Goal: Task Accomplishment & Management: Use online tool/utility

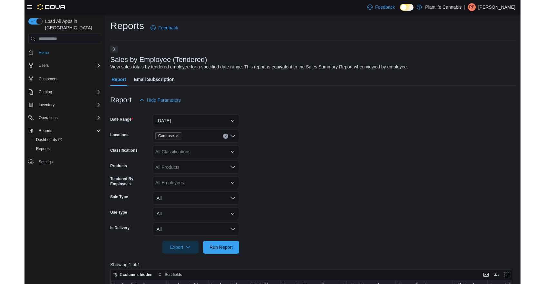
scroll to position [217, 0]
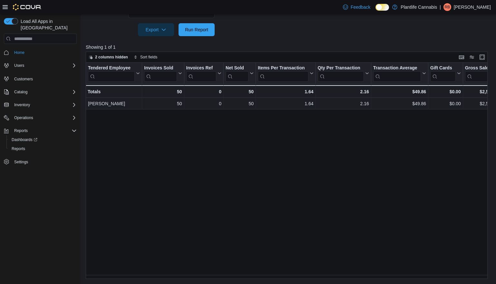
click at [370, 40] on div at bounding box center [289, 40] width 406 height 8
click at [211, 30] on span "Run Report" at bounding box center [196, 29] width 28 height 13
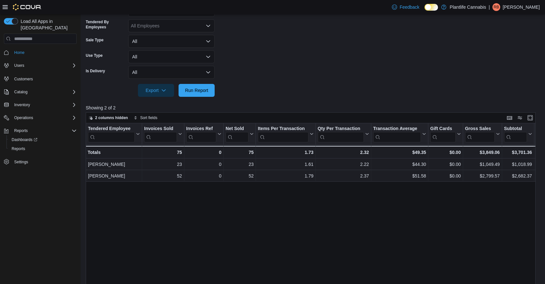
scroll to position [82, 0]
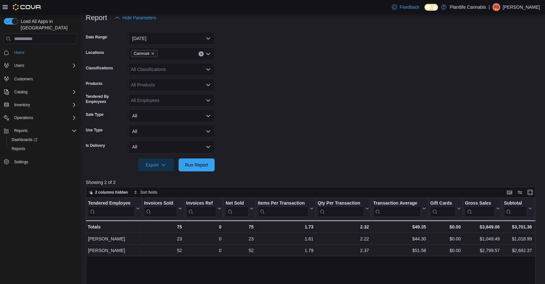
click at [157, 69] on div "All Classifications" at bounding box center [171, 69] width 86 height 13
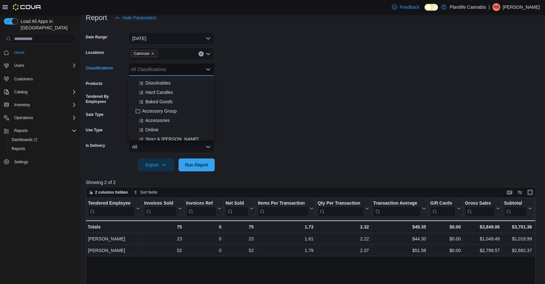
click at [172, 113] on span "Accessory Group" at bounding box center [159, 111] width 34 height 6
click at [256, 113] on form "Date Range [DATE] Locations Camrose Classifications Accessory Group Combo box. …" at bounding box center [313, 97] width 455 height 147
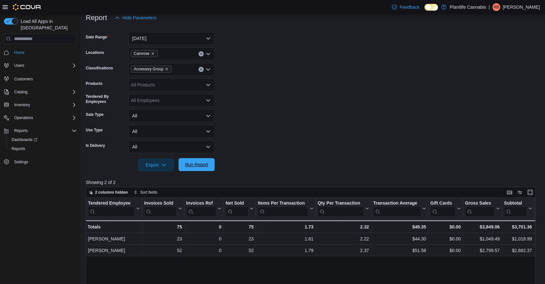
click at [208, 162] on span "Run Report" at bounding box center [196, 164] width 23 height 6
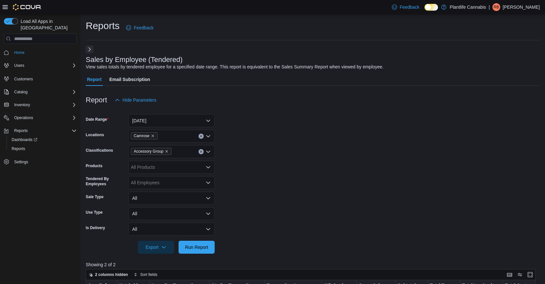
click at [201, 152] on icon "Clear input" at bounding box center [201, 151] width 3 height 3
click at [194, 251] on span "Run Report" at bounding box center [196, 246] width 28 height 13
click at [193, 250] on span "Run Report" at bounding box center [196, 246] width 28 height 13
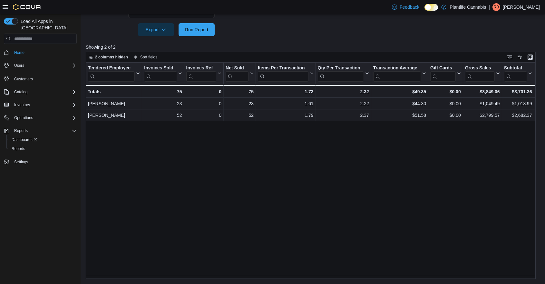
drag, startPoint x: 172, startPoint y: 179, endPoint x: 169, endPoint y: 175, distance: 5.0
click at [172, 179] on div "Tendered Employee Click to view column header actions Invoices Sold Click to vi…" at bounding box center [313, 171] width 455 height 216
click at [205, 31] on span "Run Report" at bounding box center [196, 29] width 23 height 6
click at [204, 30] on span "Run Report" at bounding box center [196, 29] width 23 height 6
